Goal: Information Seeking & Learning: Learn about a topic

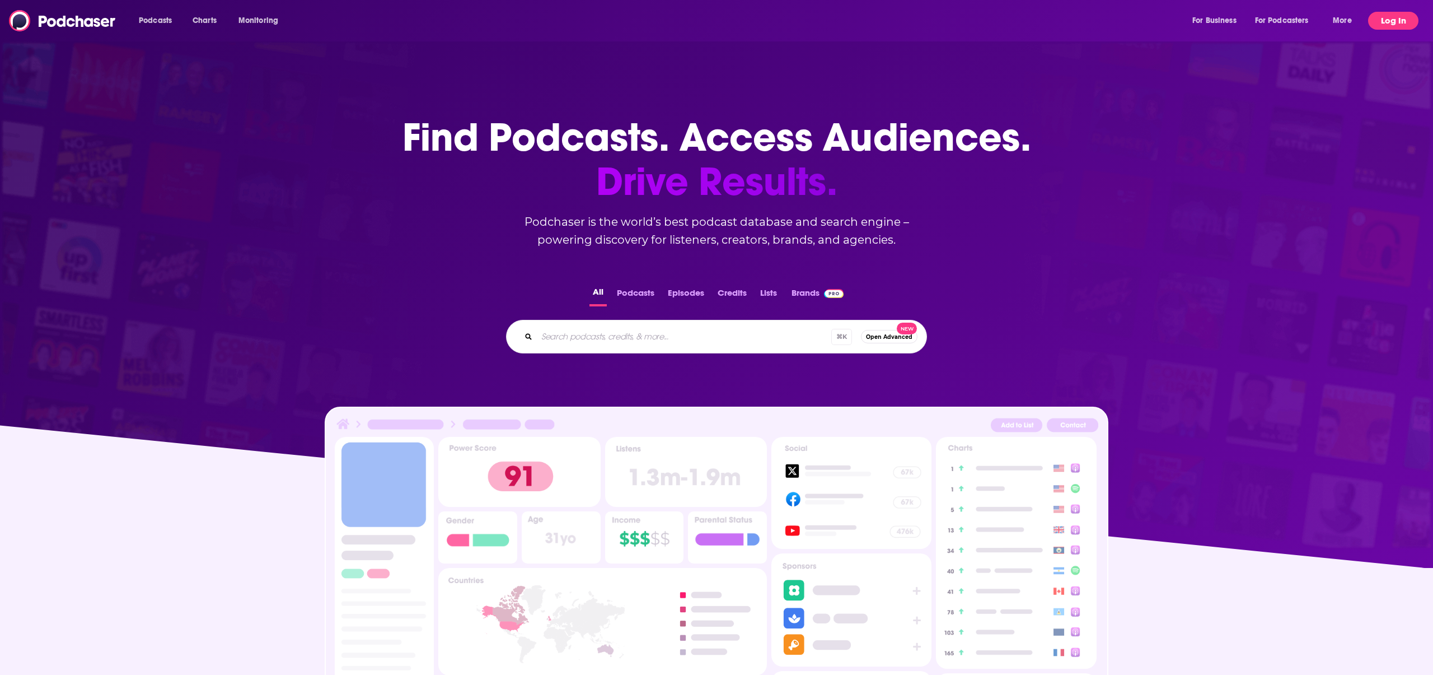
click at [1377, 25] on button "Log In" at bounding box center [1394, 21] width 50 height 18
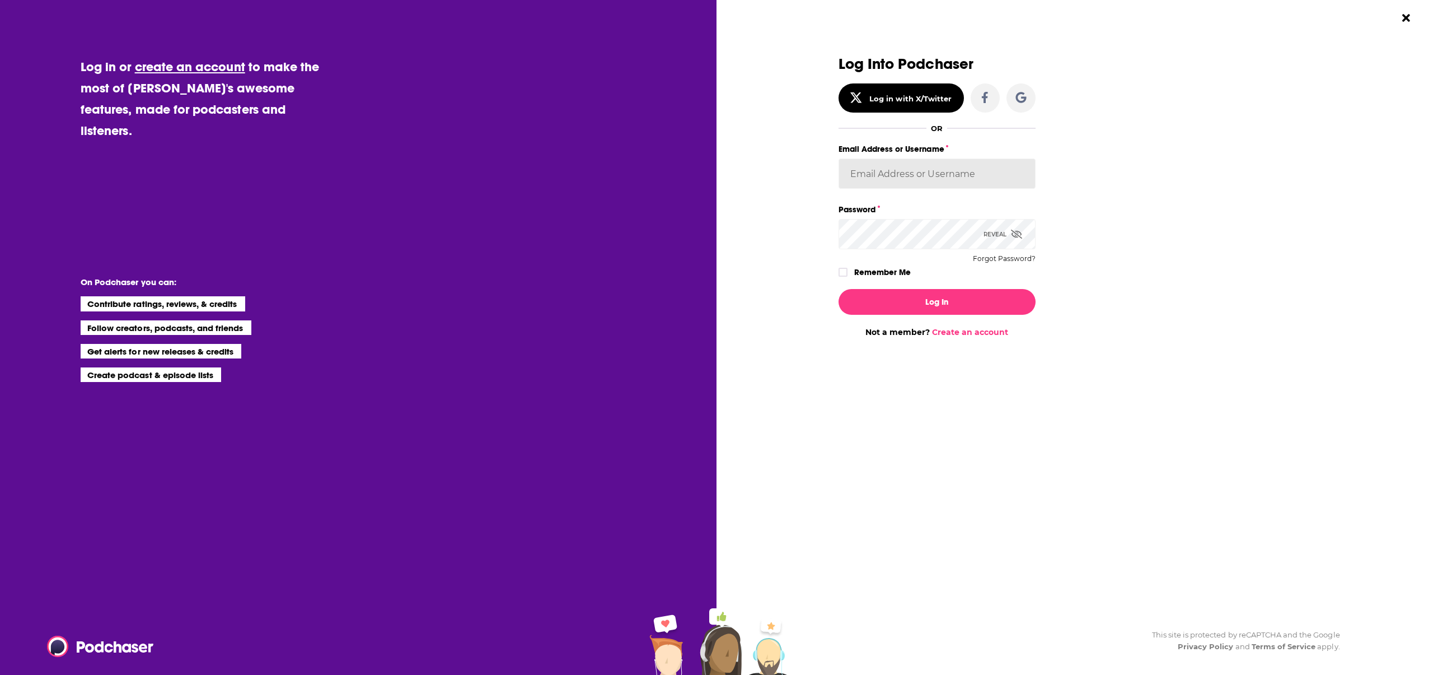
click at [866, 176] on input "Email Address or Username" at bounding box center [937, 173] width 197 height 30
type input "[EMAIL_ADDRESS][DOMAIN_NAME]"
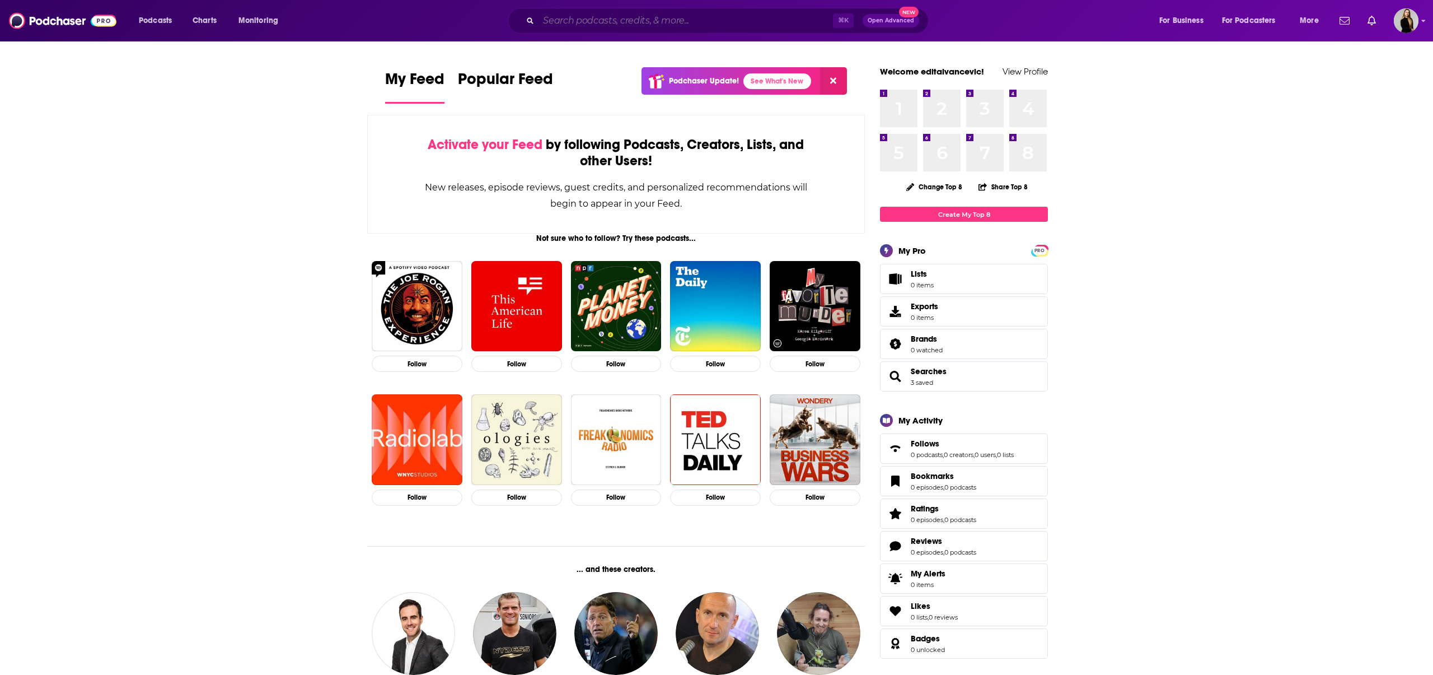
click at [575, 21] on input "Search podcasts, credits, & more..." at bounding box center [686, 21] width 295 height 18
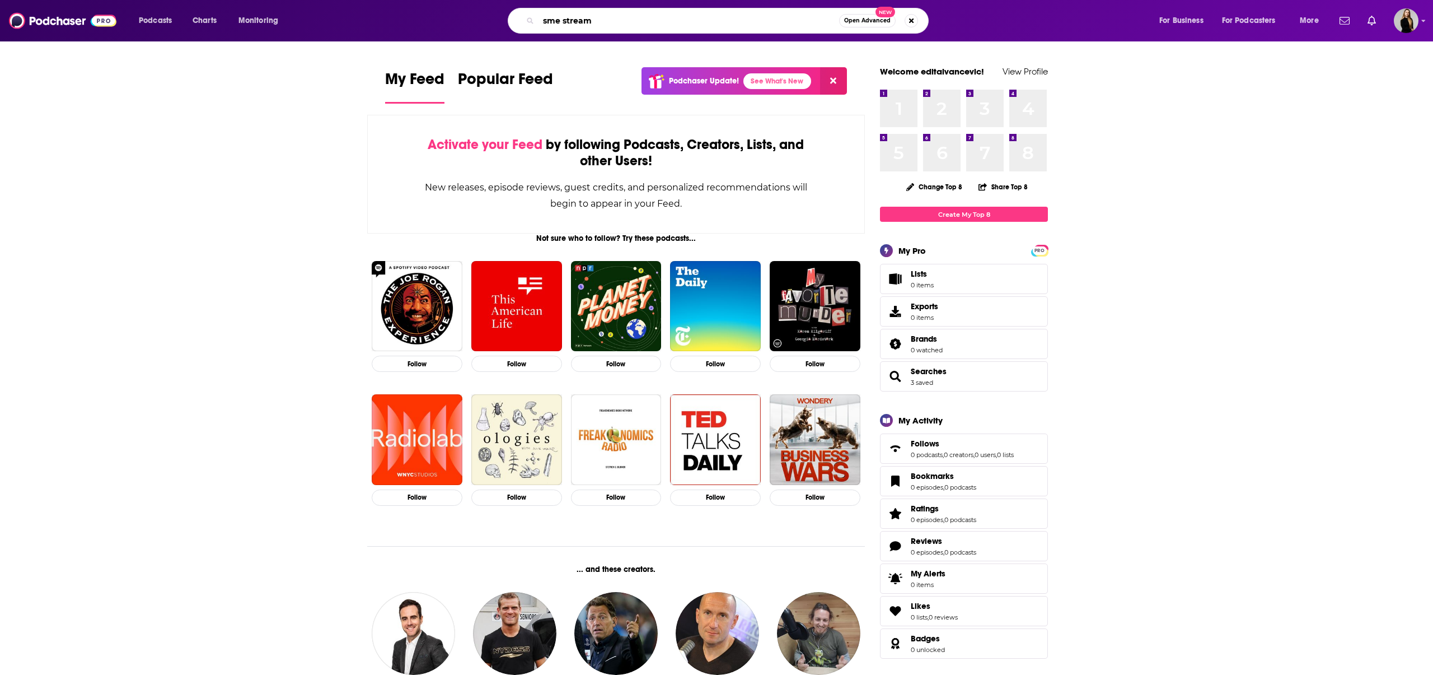
type input "sme stream"
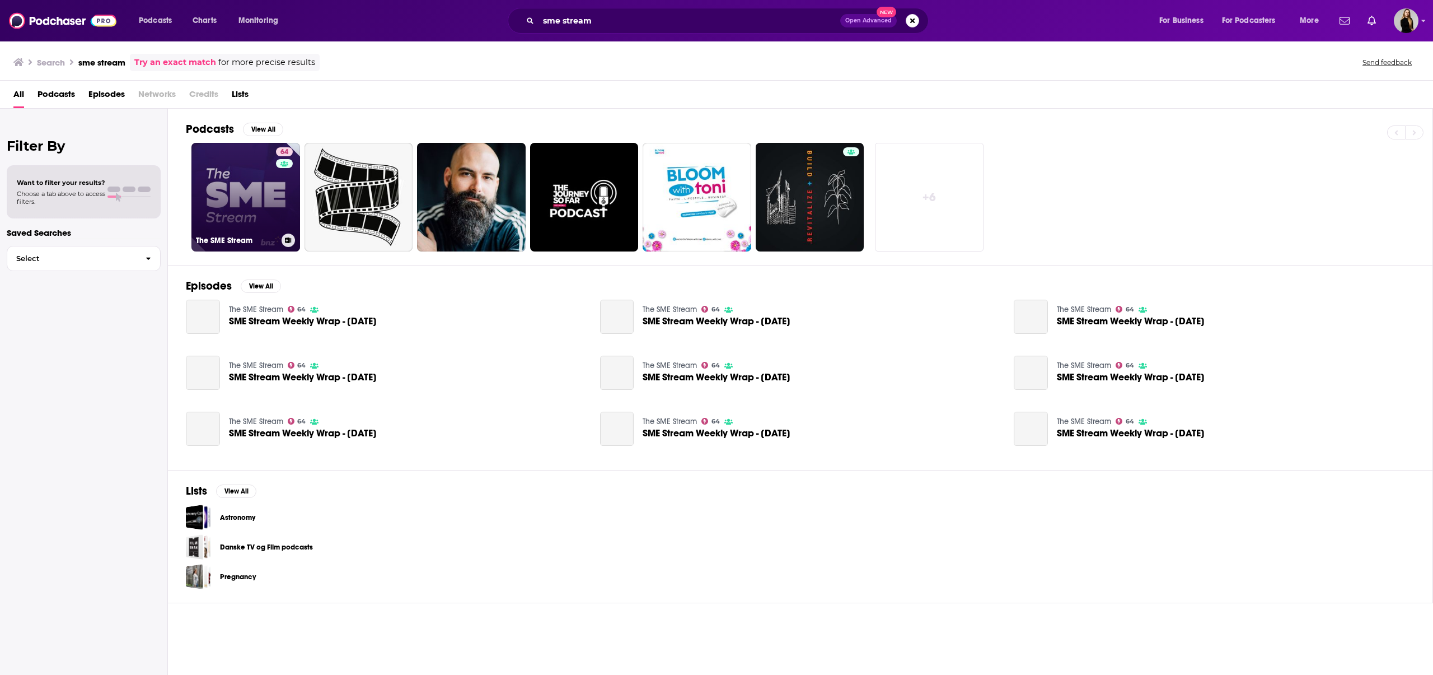
click at [211, 213] on link "64 The SME Stream" at bounding box center [246, 197] width 109 height 109
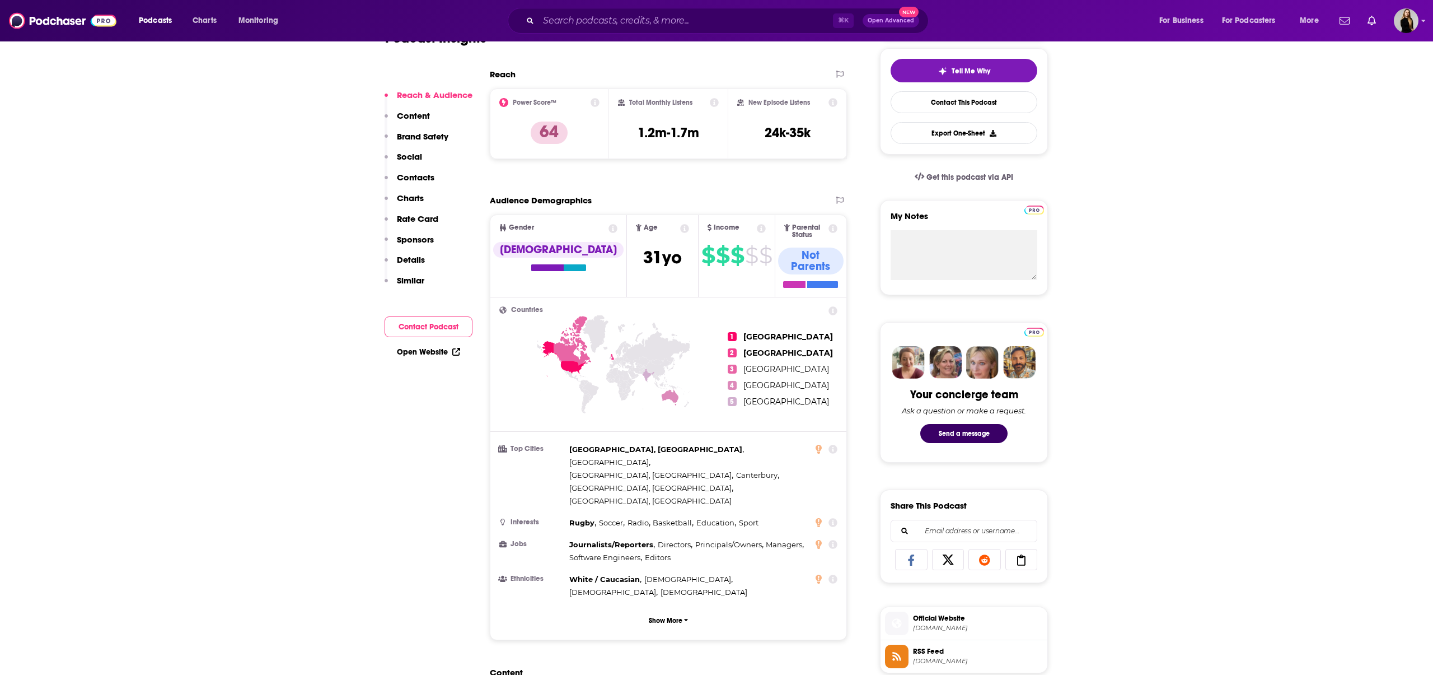
scroll to position [255, 0]
click at [833, 306] on icon at bounding box center [833, 310] width 9 height 9
click at [846, 316] on div "Countries 1 [GEOGRAPHIC_DATA] 2 [GEOGRAPHIC_DATA] 3 [GEOGRAPHIC_DATA] 4 [GEOGRA…" at bounding box center [669, 468] width 356 height 342
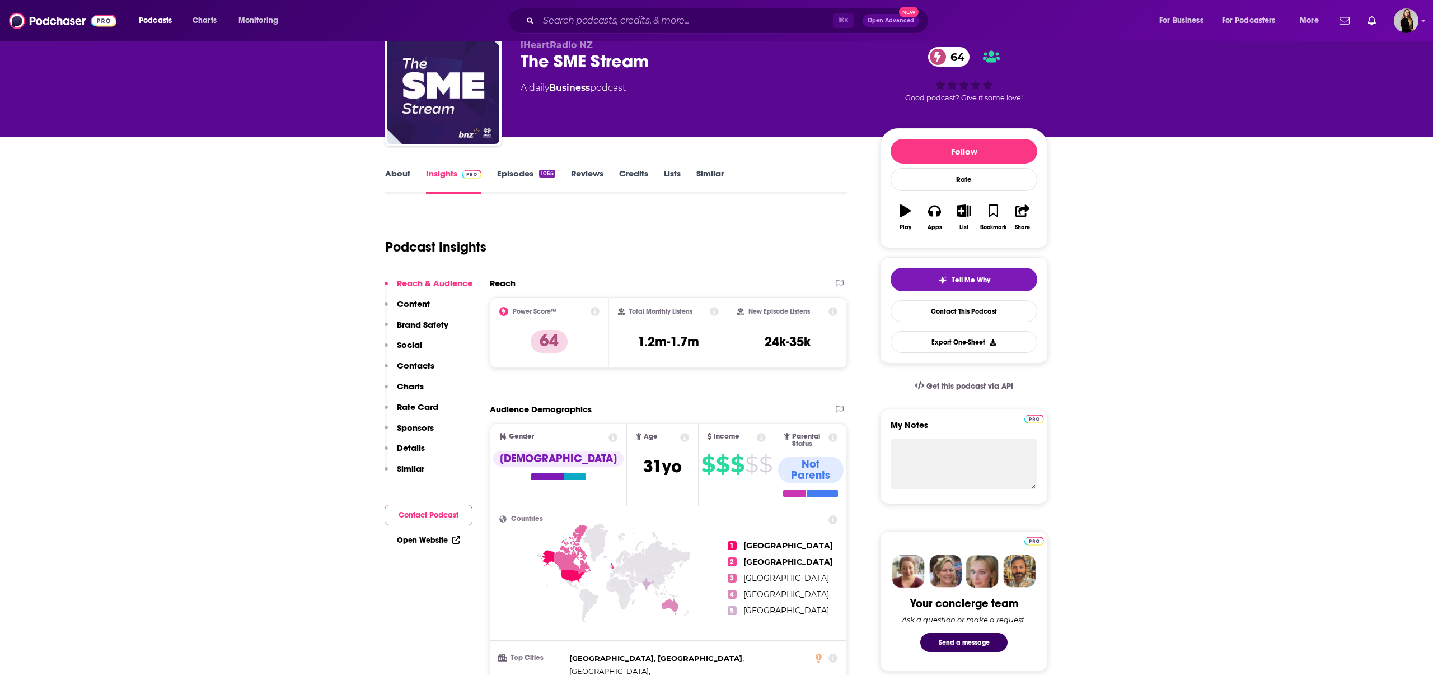
scroll to position [0, 0]
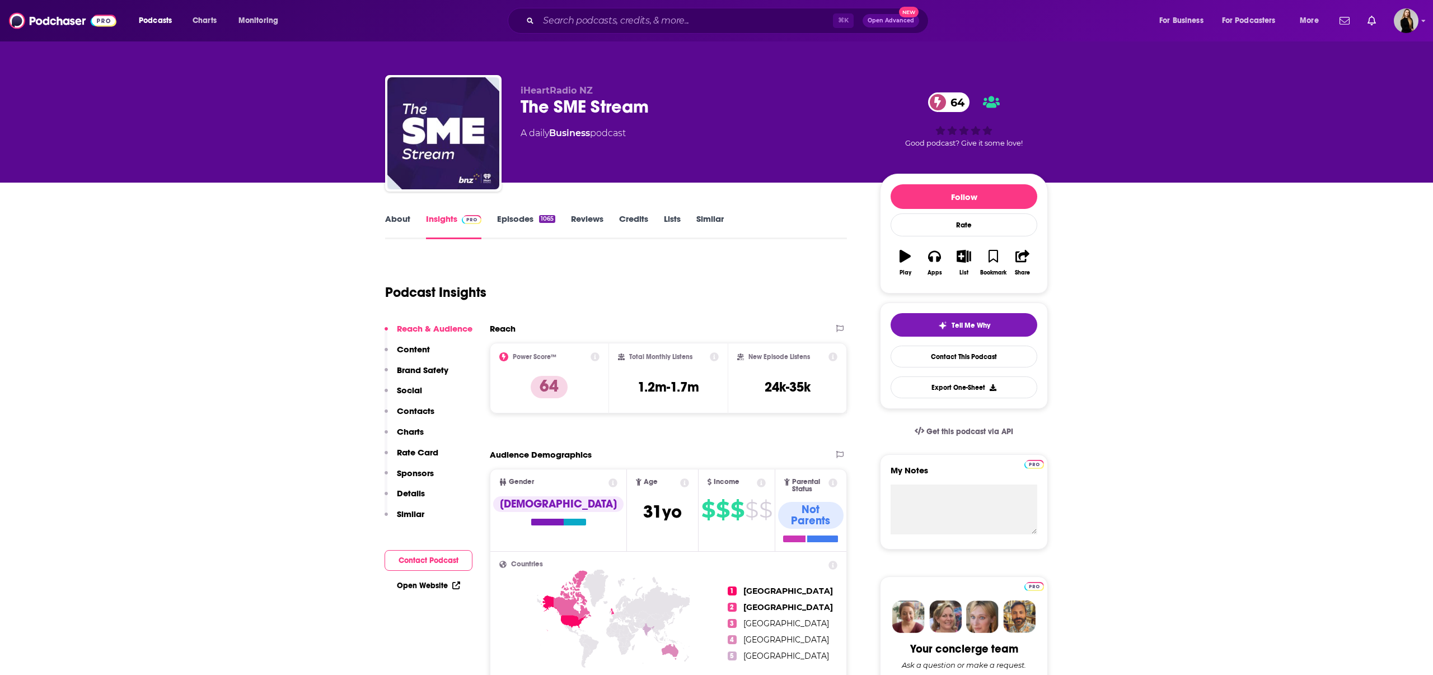
click at [398, 222] on link "About" at bounding box center [397, 226] width 25 height 26
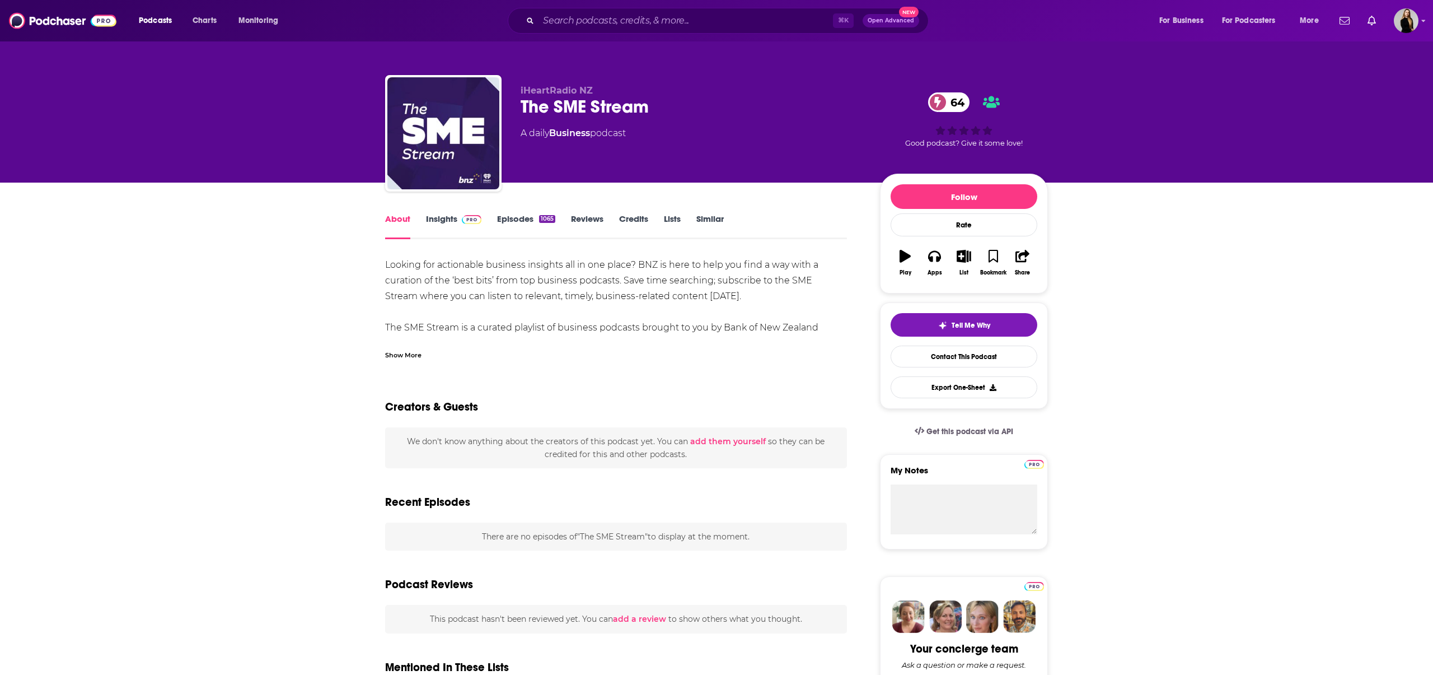
click at [475, 222] on img at bounding box center [472, 219] width 20 height 9
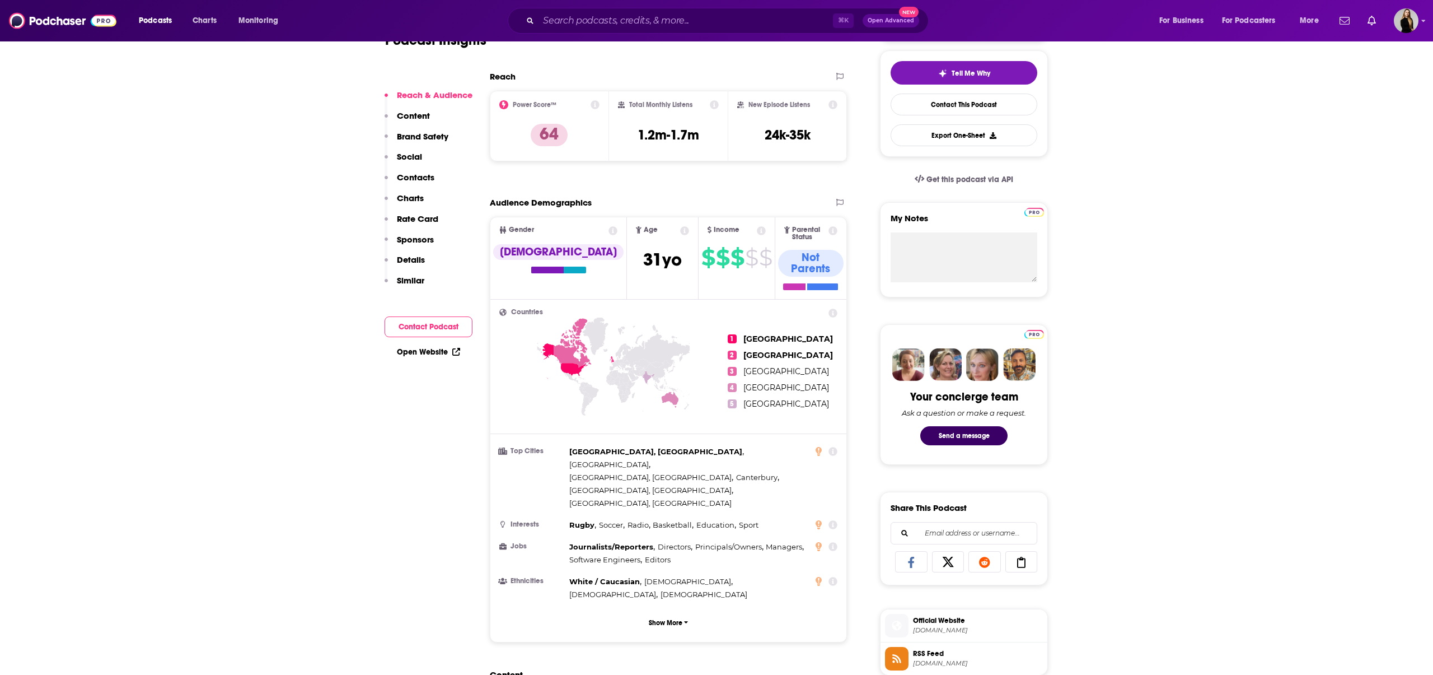
scroll to position [253, 0]
click at [675, 611] on button "Show More" at bounding box center [668, 621] width 338 height 21
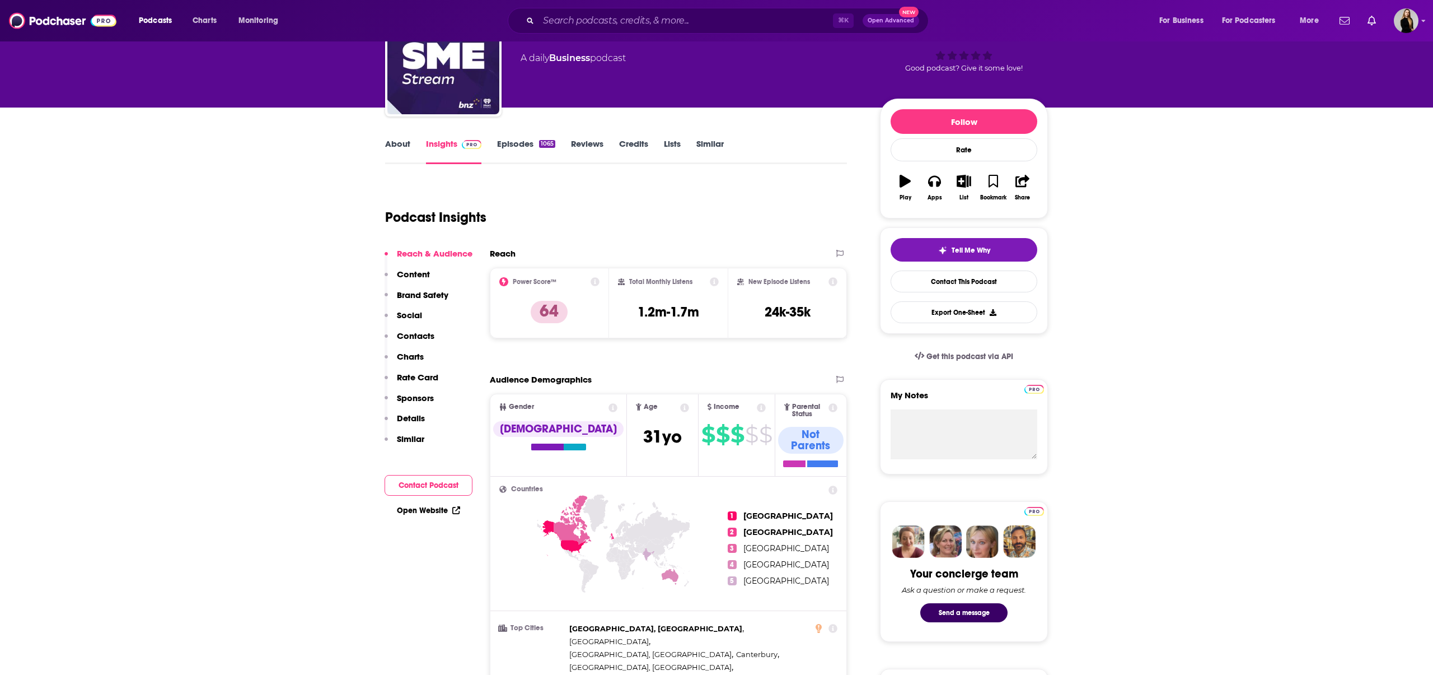
scroll to position [84, 0]
